Goal: Book appointment/travel/reservation

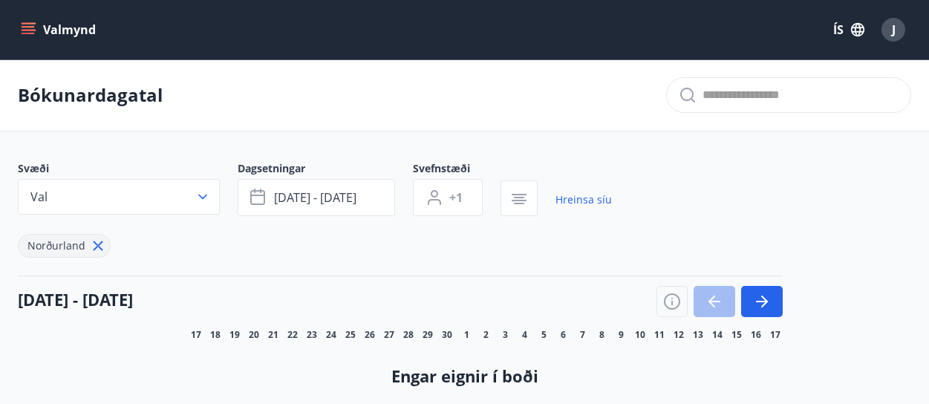
scroll to position [189, 0]
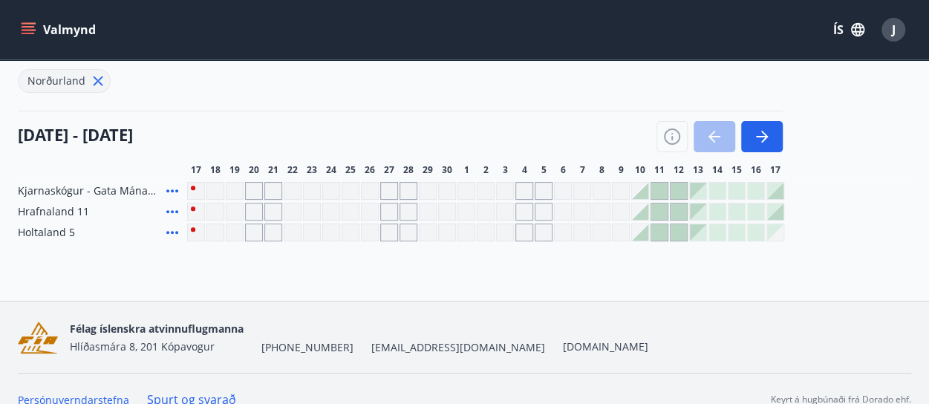
scroll to position [151, 0]
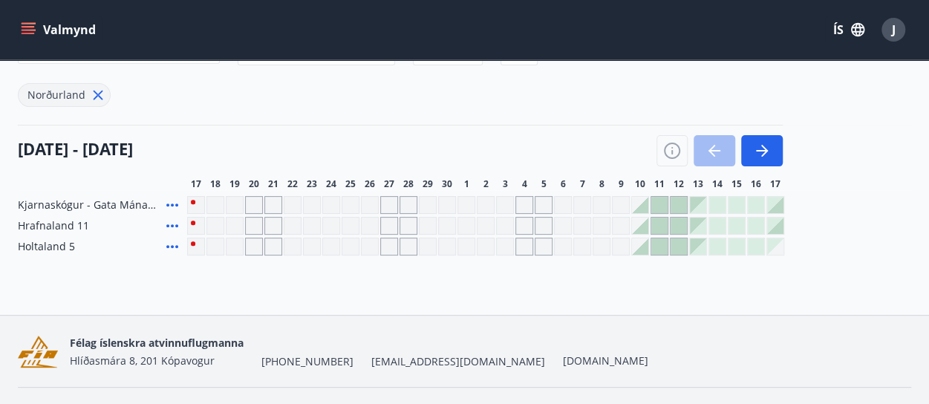
click at [446, 217] on div "Gráir dagar eru ekki bókanlegir" at bounding box center [447, 226] width 18 height 18
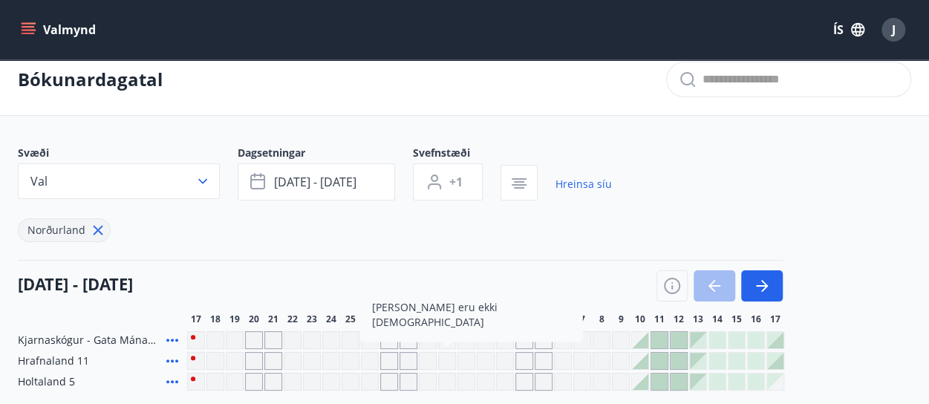
scroll to position [0, 0]
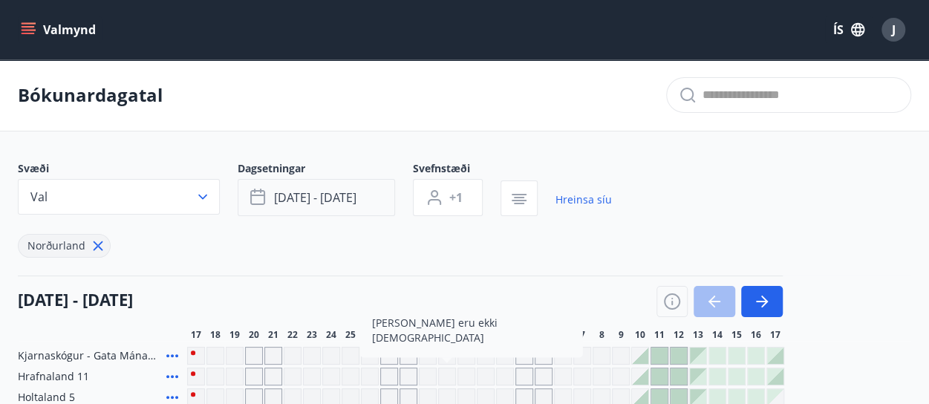
click at [312, 201] on span "mar 19 - mar 24" at bounding box center [315, 197] width 82 height 16
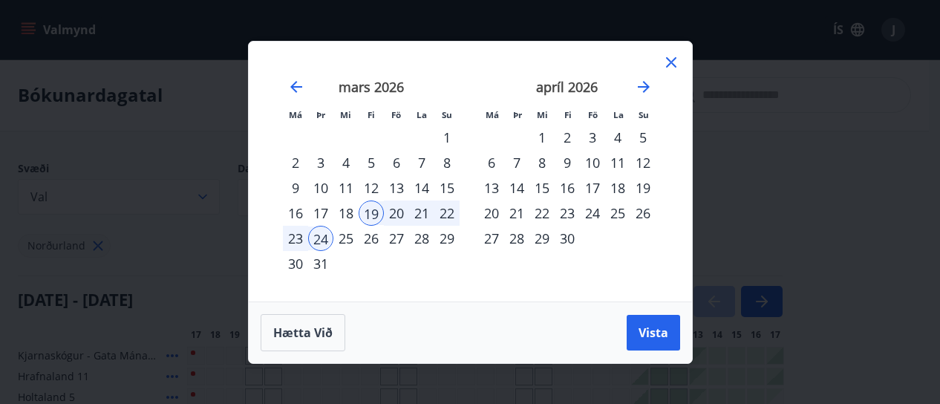
click at [372, 165] on div "5" at bounding box center [371, 162] width 25 height 25
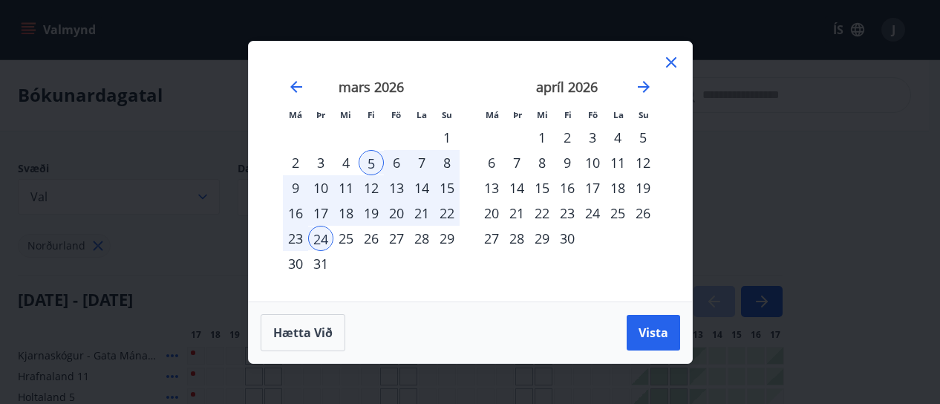
click at [375, 216] on div "19" at bounding box center [371, 213] width 25 height 25
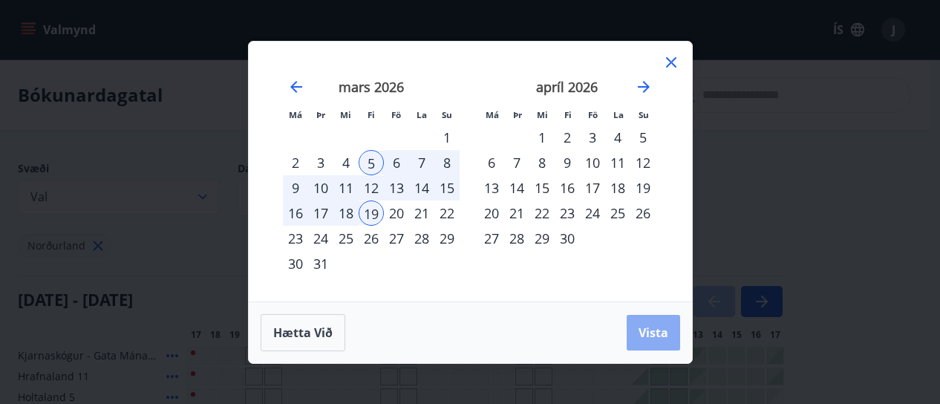
click at [642, 325] on span "Vista" at bounding box center [654, 333] width 30 height 16
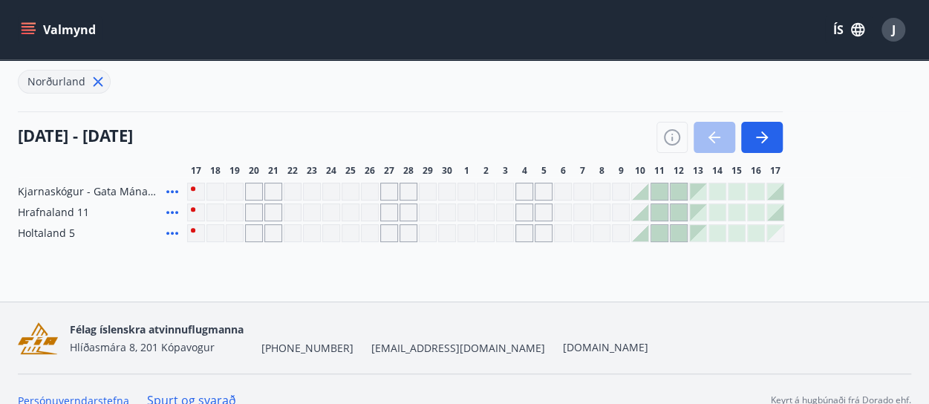
scroll to position [165, 0]
click at [769, 137] on icon "button" at bounding box center [762, 137] width 18 height 18
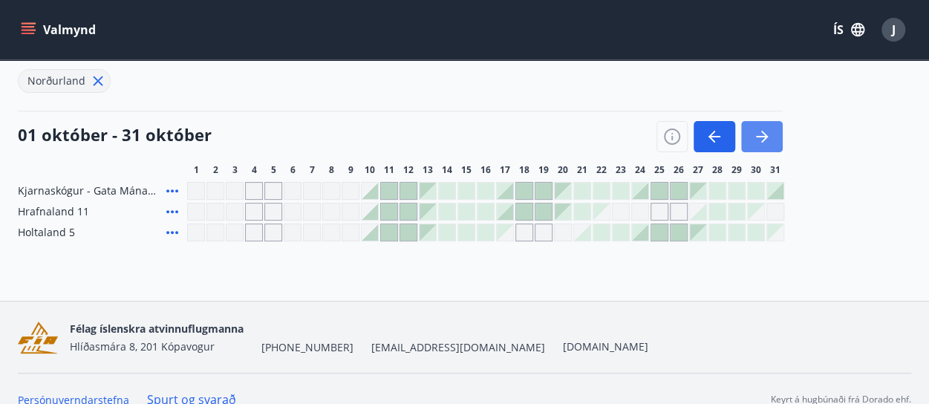
click at [769, 137] on icon "button" at bounding box center [762, 137] width 18 height 18
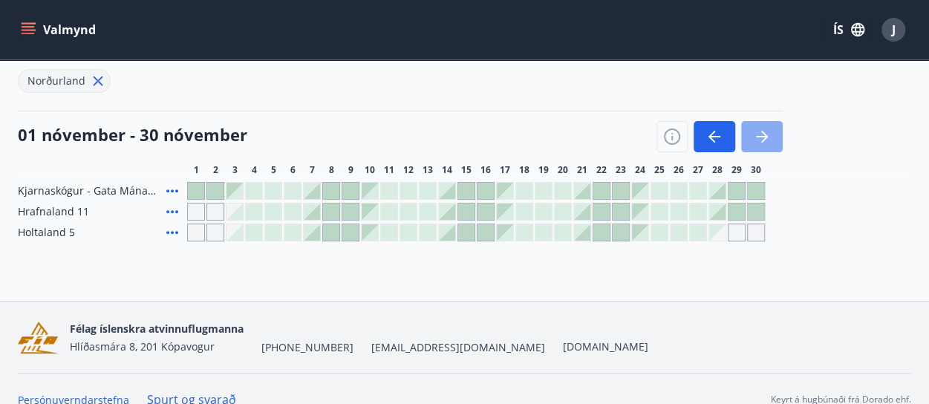
click at [769, 137] on icon "button" at bounding box center [762, 137] width 18 height 18
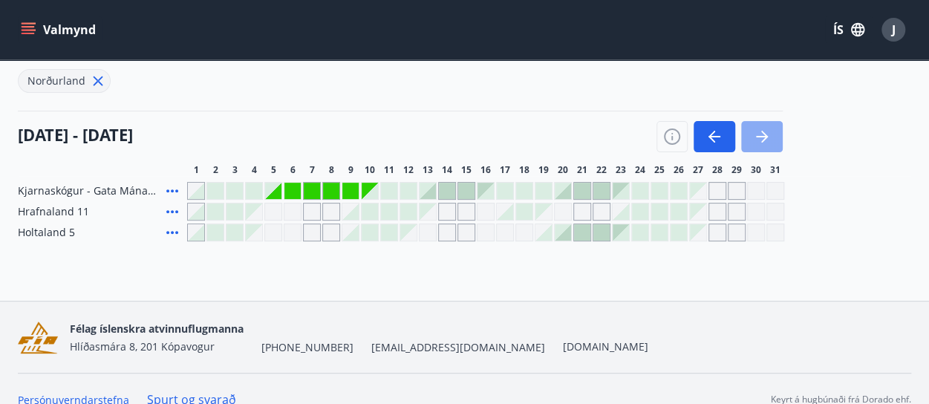
click at [769, 137] on icon "button" at bounding box center [762, 137] width 18 height 18
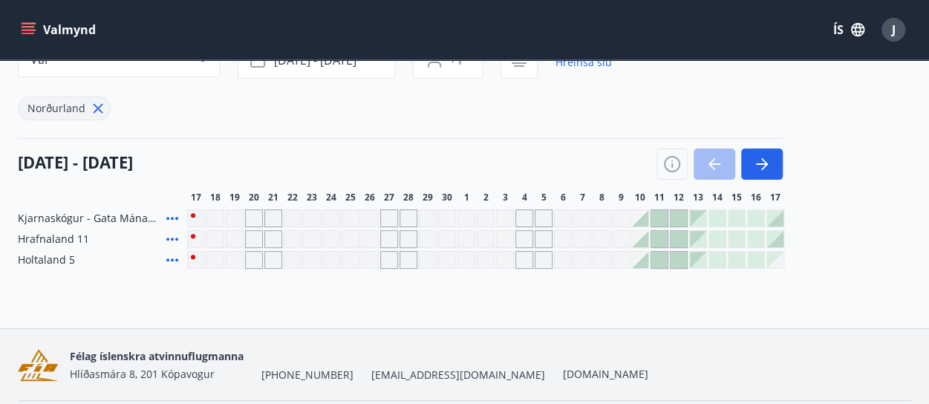
scroll to position [138, 0]
click at [768, 158] on icon "button" at bounding box center [762, 164] width 18 height 18
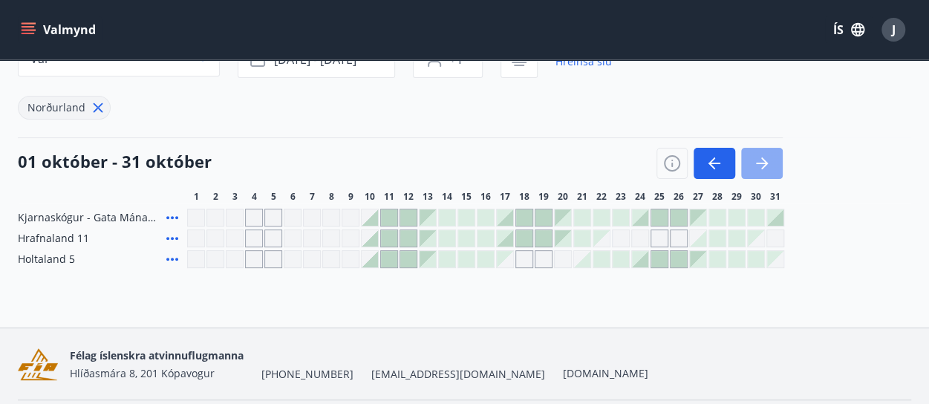
click at [768, 158] on icon "button" at bounding box center [762, 164] width 18 height 18
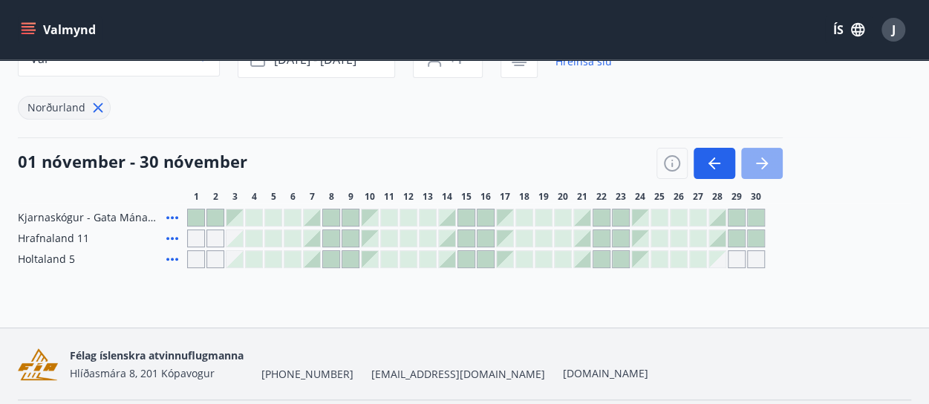
click at [768, 158] on icon "button" at bounding box center [762, 164] width 18 height 18
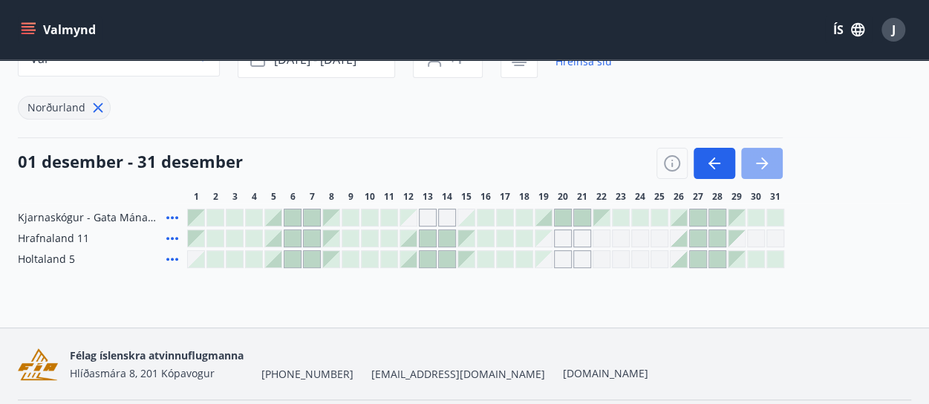
click at [768, 158] on icon "button" at bounding box center [762, 164] width 18 height 18
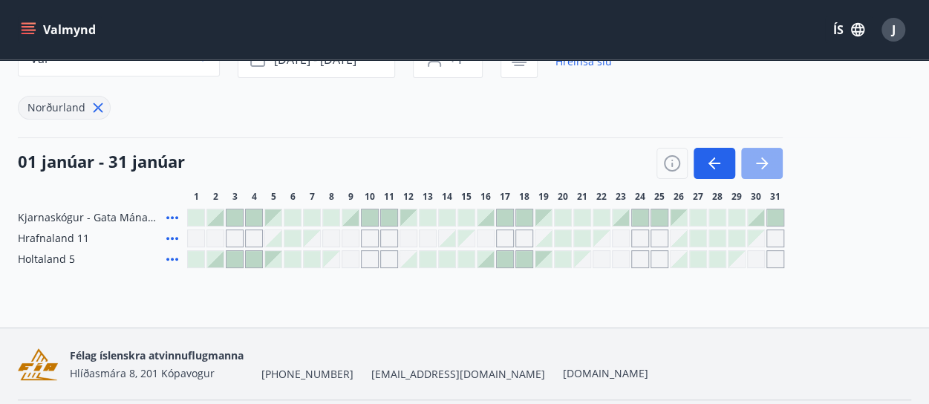
click at [768, 158] on icon "button" at bounding box center [762, 164] width 18 height 18
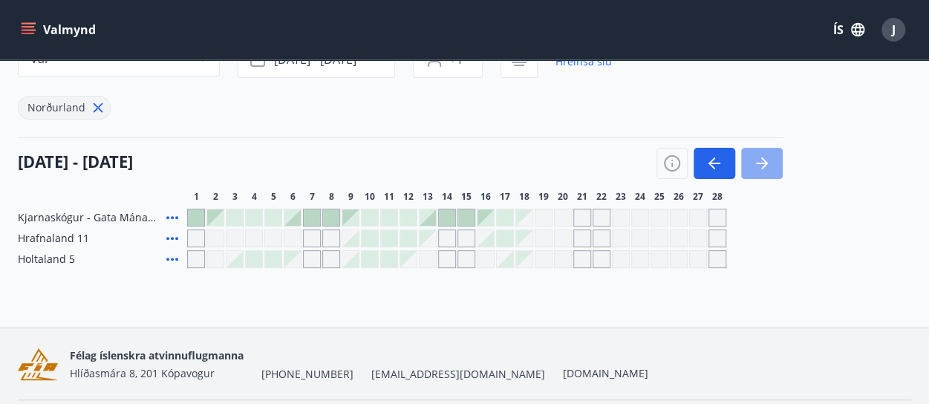
click at [768, 158] on icon "button" at bounding box center [762, 164] width 18 height 18
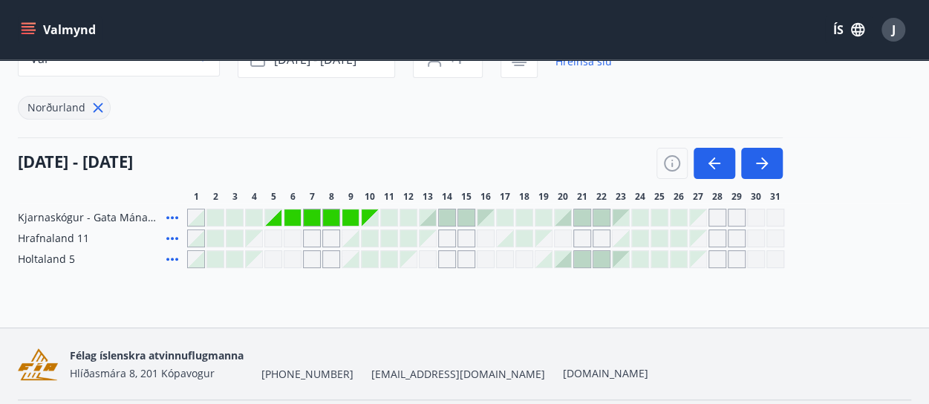
scroll to position [139, 0]
click at [761, 160] on icon "button" at bounding box center [762, 163] width 18 height 18
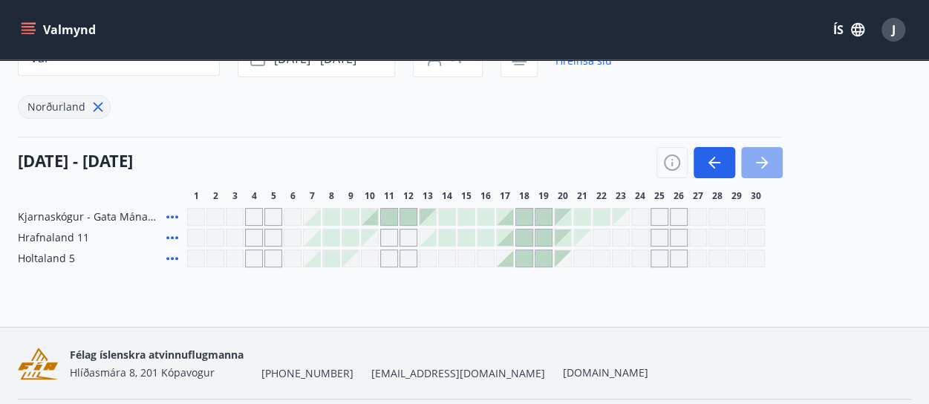
click at [761, 160] on icon "button" at bounding box center [762, 163] width 18 height 18
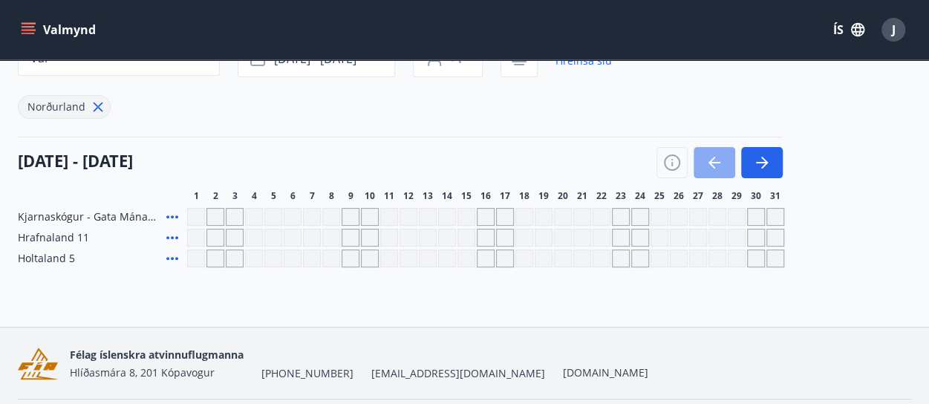
click at [716, 166] on icon "button" at bounding box center [715, 163] width 18 height 18
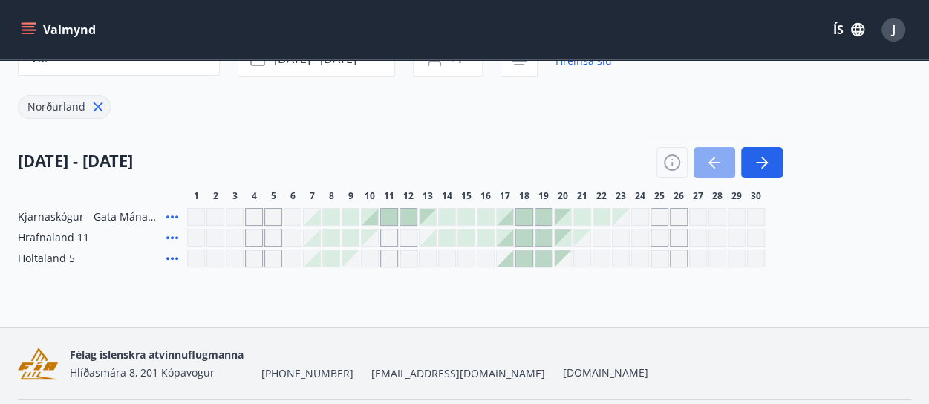
click at [716, 166] on icon "button" at bounding box center [715, 163] width 18 height 18
